Goal: Task Accomplishment & Management: Manage account settings

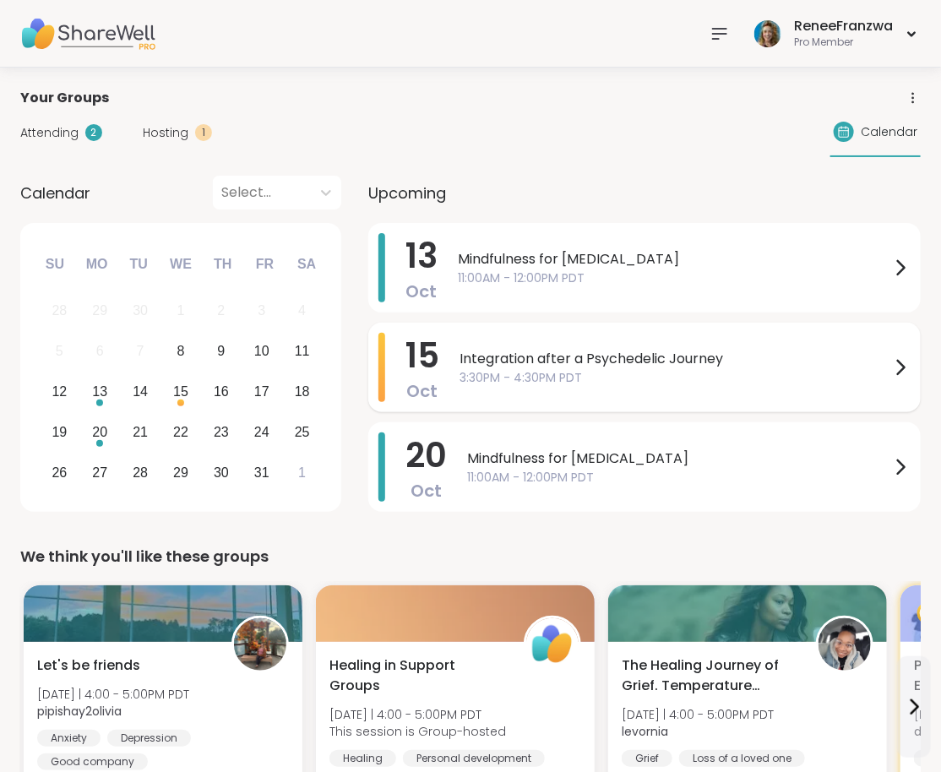
click at [574, 361] on span "Integration after a Psychedelic Journey" at bounding box center [674, 359] width 431 height 20
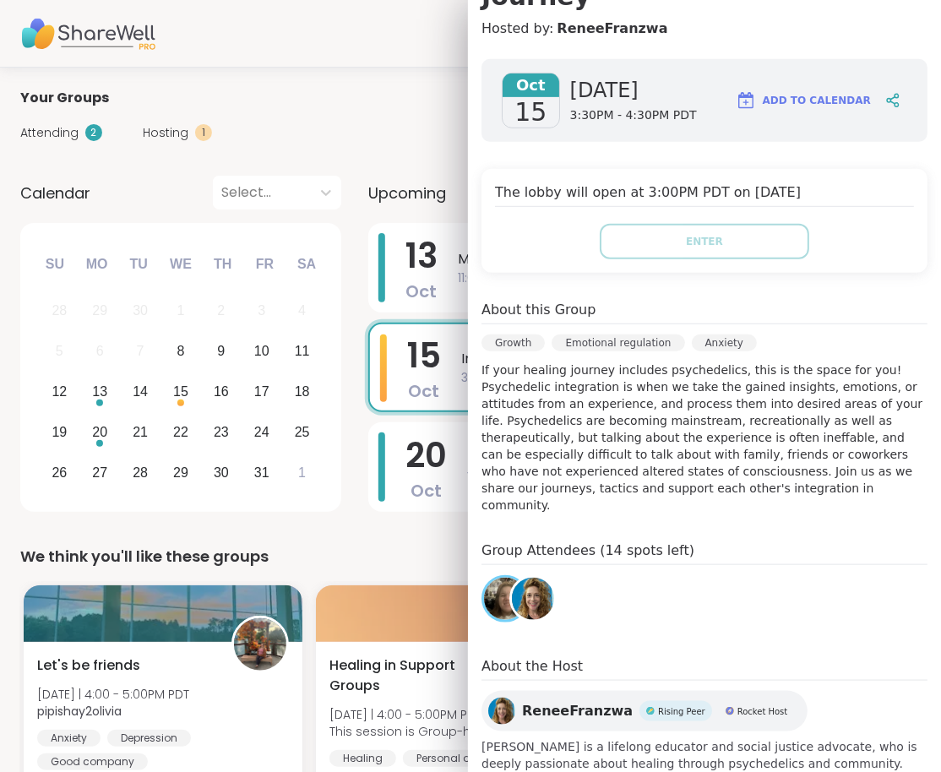
scroll to position [289, 0]
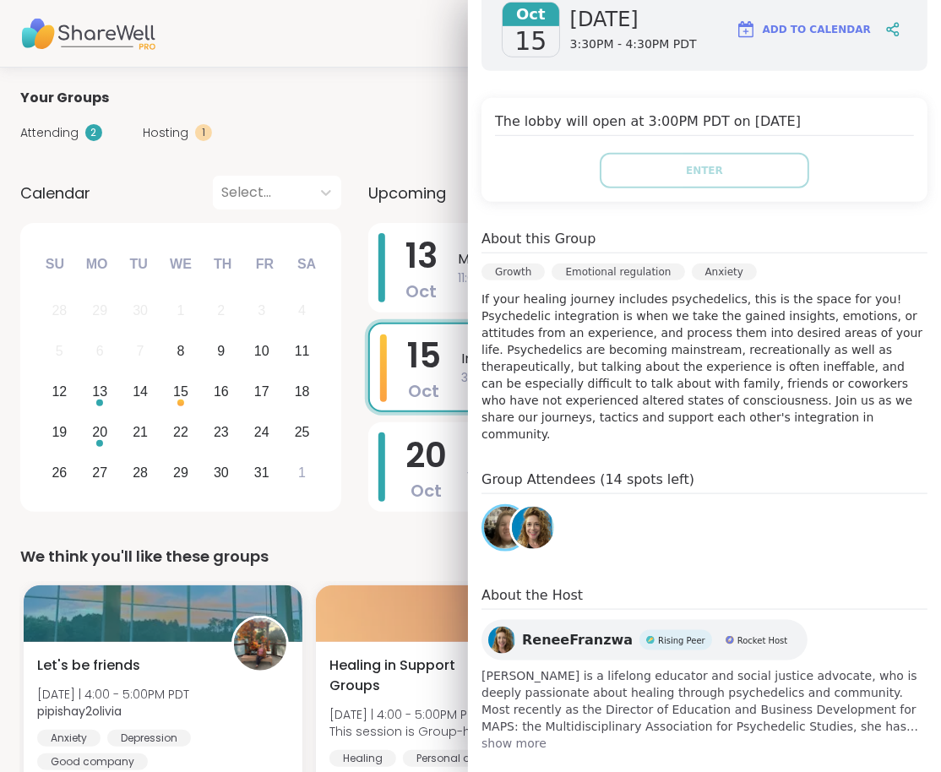
click at [503, 526] on img at bounding box center [505, 528] width 42 height 42
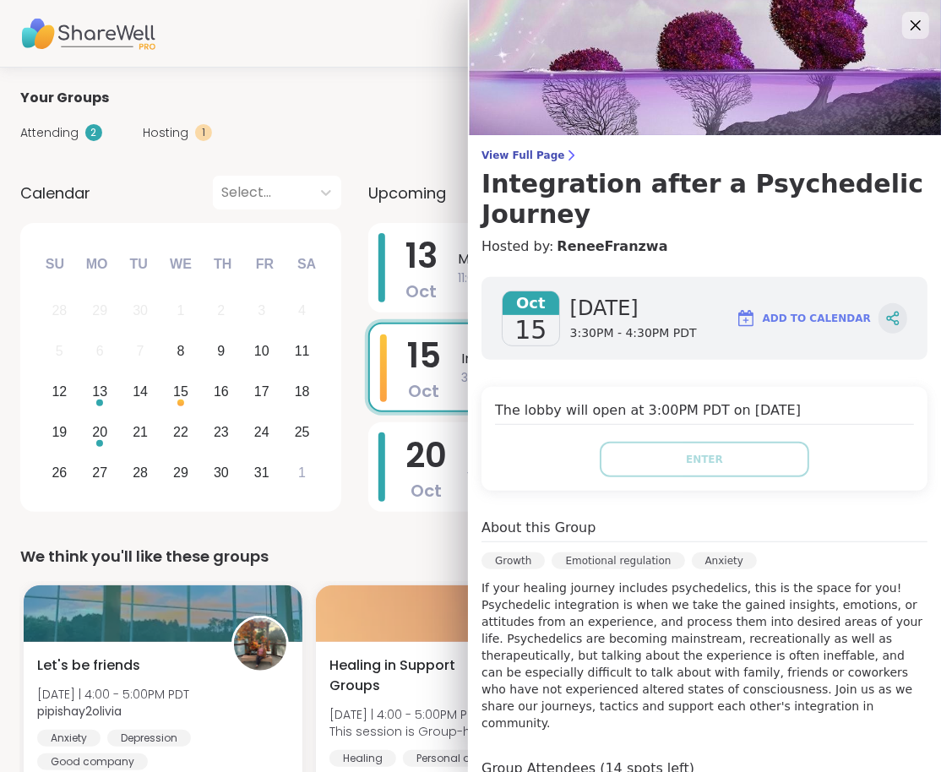
click at [894, 319] on icon at bounding box center [892, 318] width 15 height 15
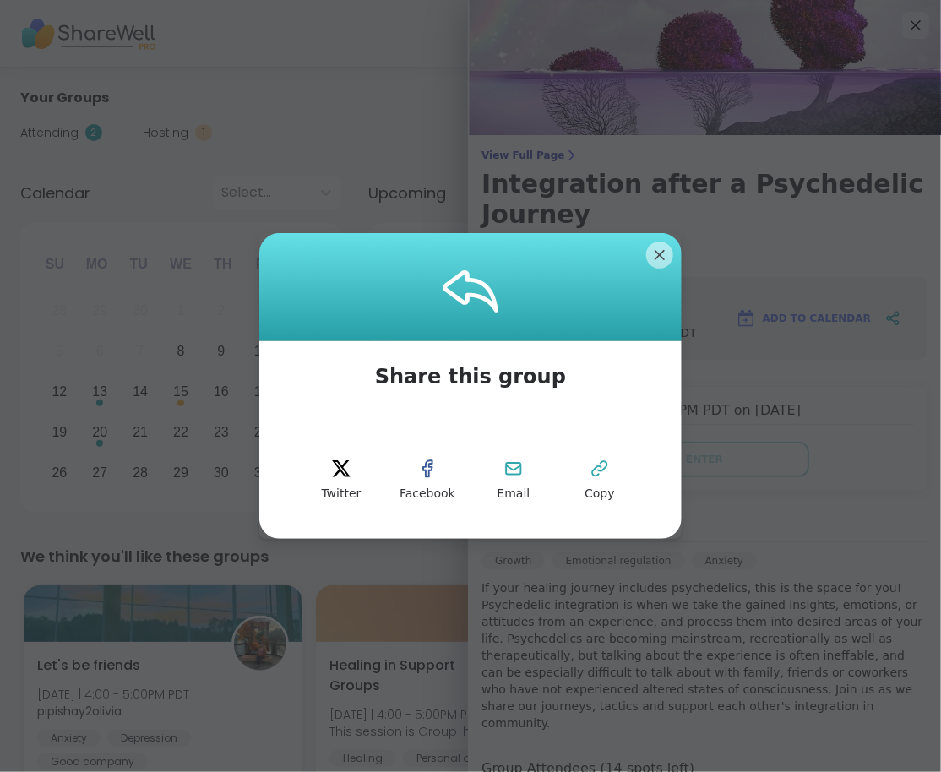
click at [651, 242] on div at bounding box center [470, 287] width 422 height 108
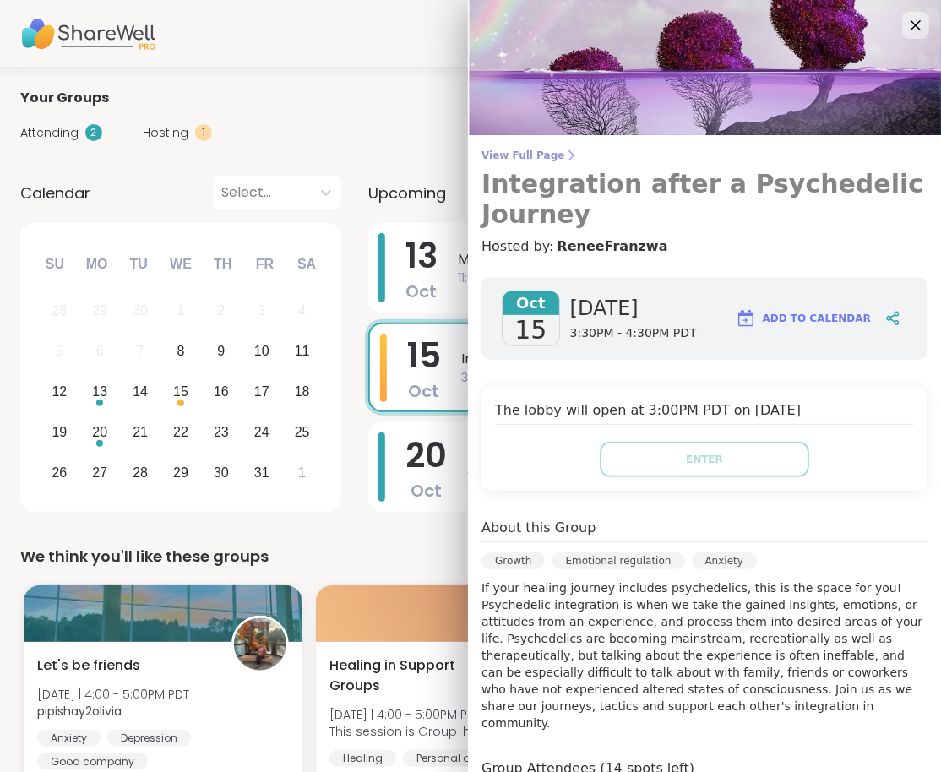
click at [535, 156] on span "View Full Page" at bounding box center [704, 156] width 446 height 14
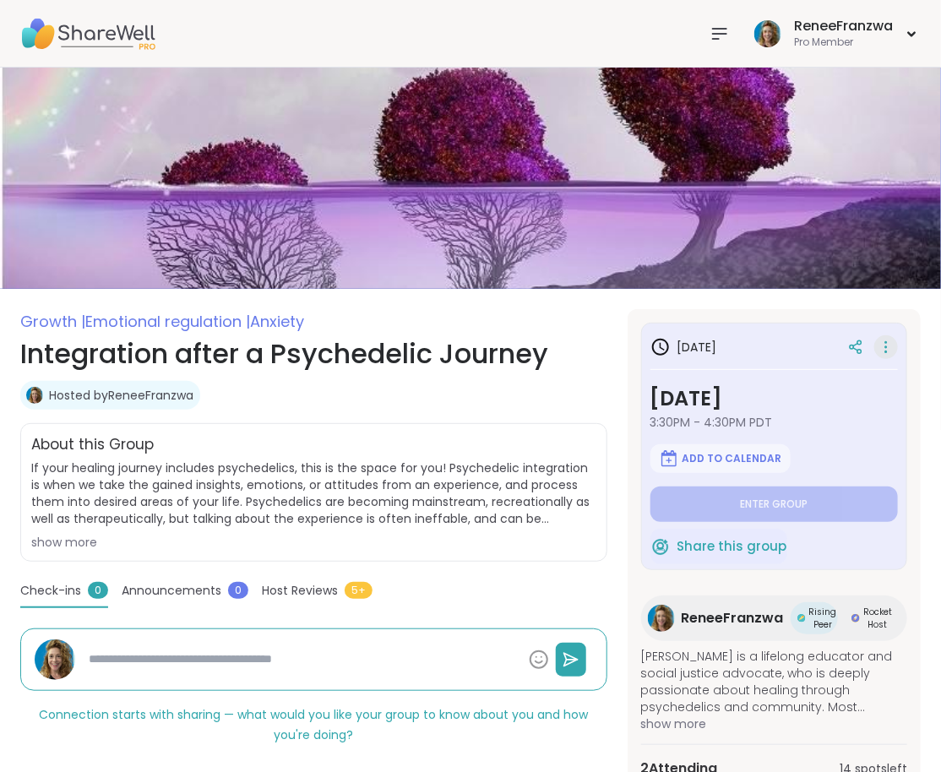
click at [889, 340] on icon at bounding box center [885, 347] width 17 height 24
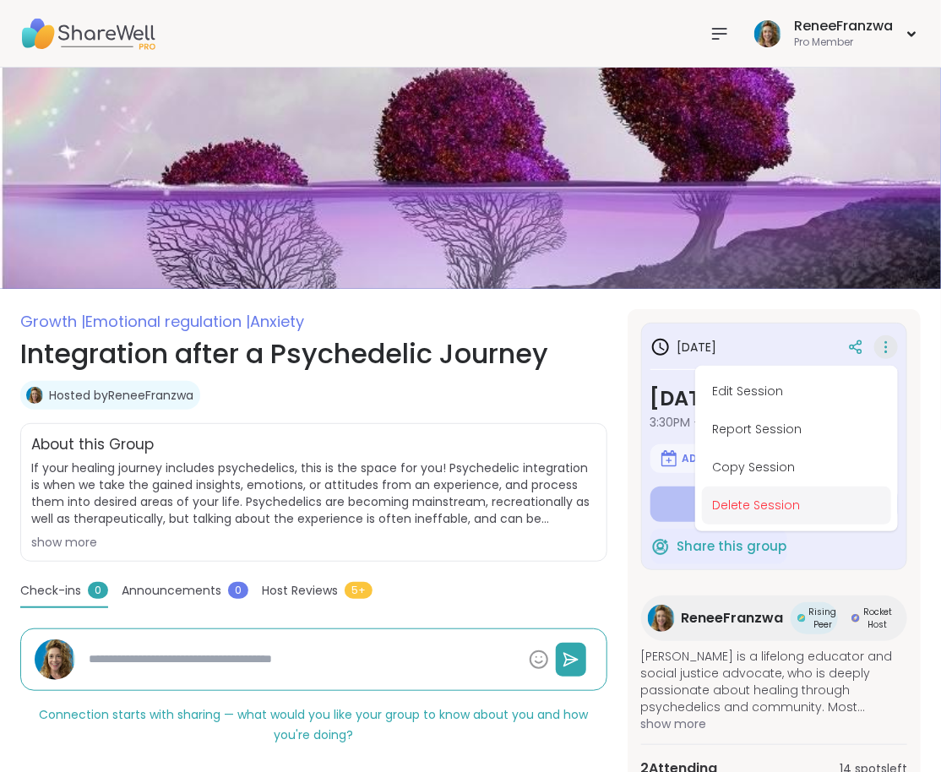
click at [748, 509] on button "Delete Session" at bounding box center [796, 505] width 189 height 38
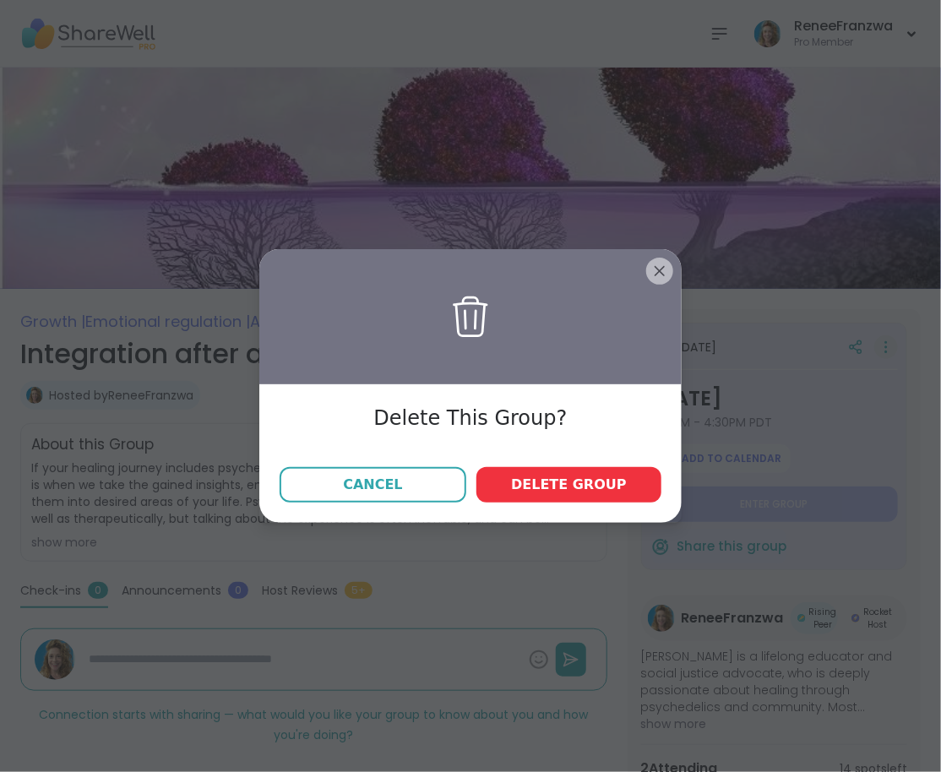
click at [560, 487] on span "Delete group" at bounding box center [569, 485] width 116 height 20
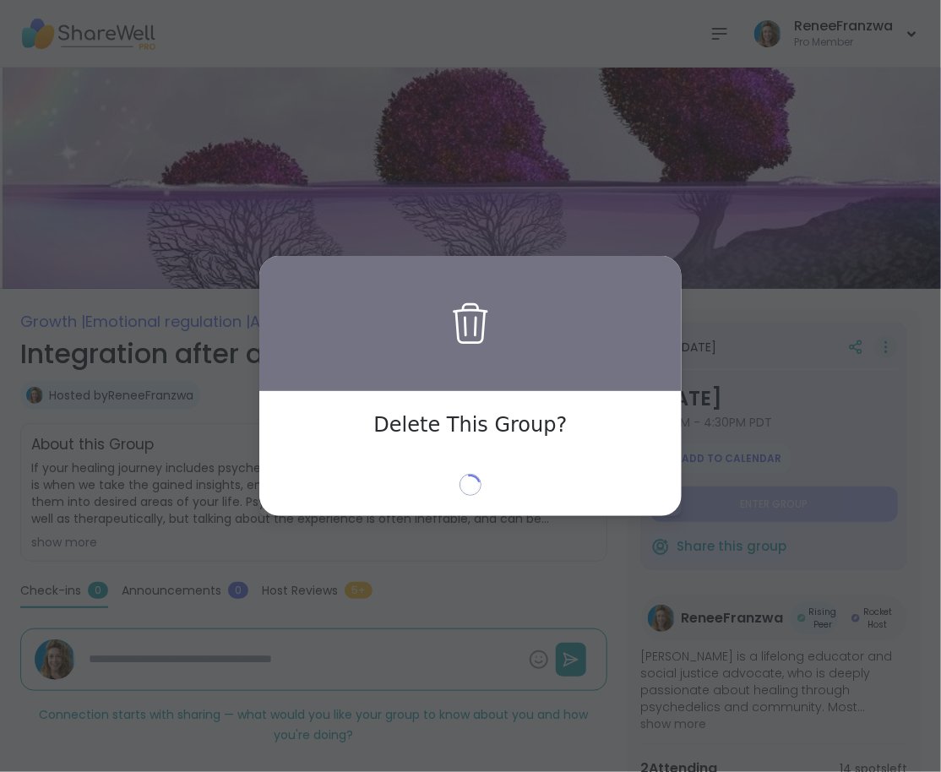
type textarea "*"
